Goal: Navigation & Orientation: Go to known website

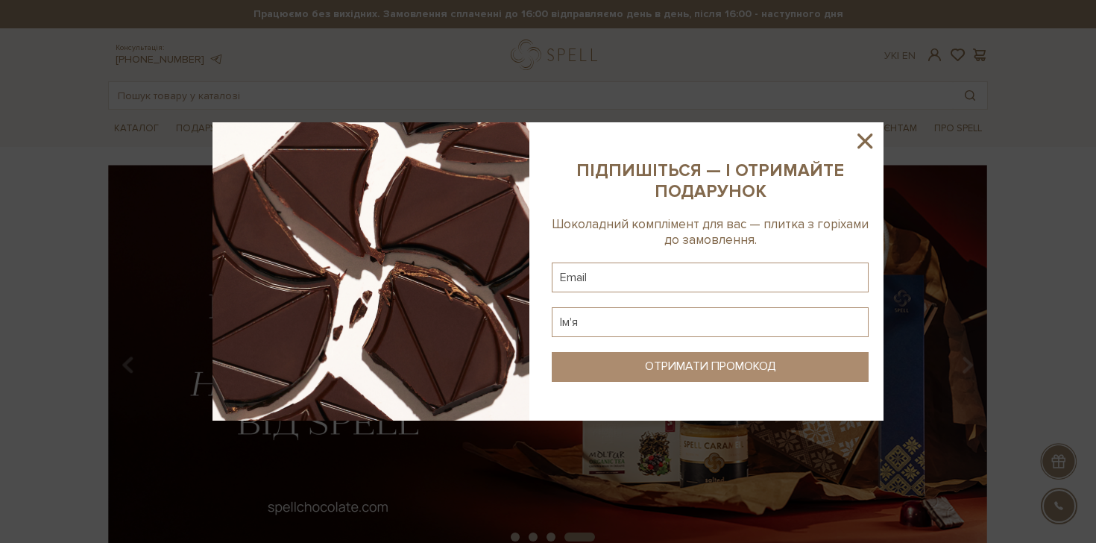
click at [856, 142] on icon at bounding box center [864, 140] width 25 height 25
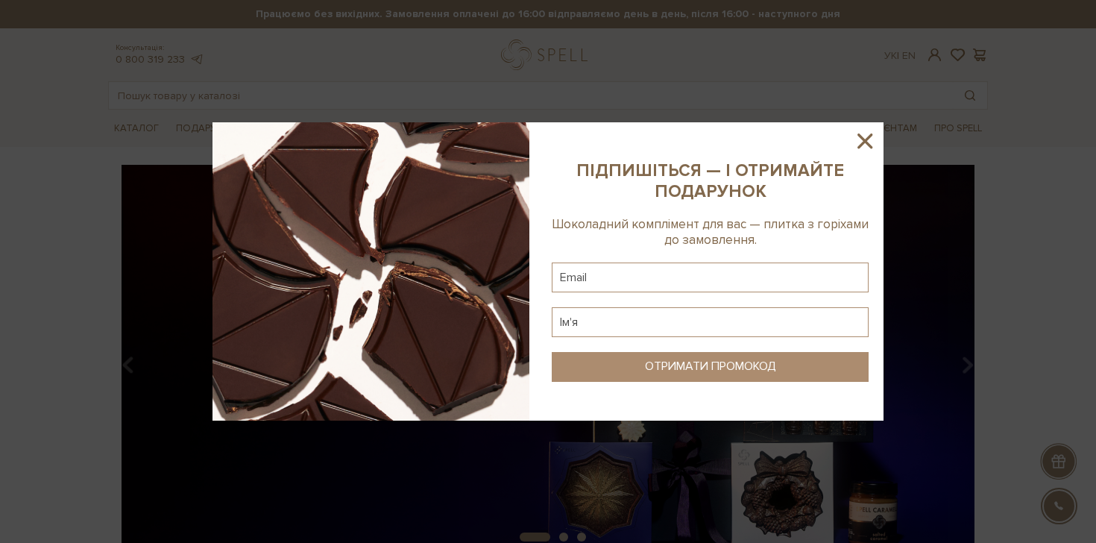
click at [859, 140] on icon at bounding box center [864, 140] width 25 height 25
